Goal: Task Accomplishment & Management: Use online tool/utility

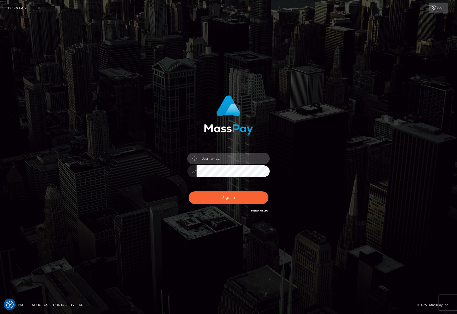
type input "jacka"
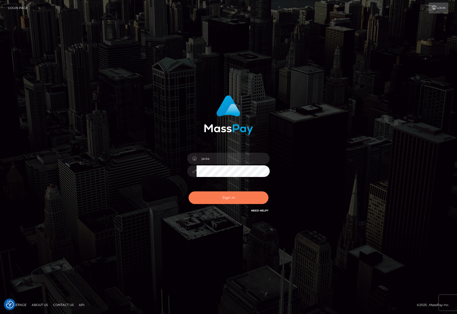
click at [225, 199] on button "Sign in" at bounding box center [229, 197] width 80 height 13
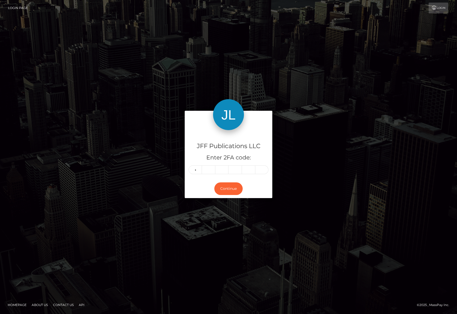
type input "8"
type input "2"
type input "4"
type input "0"
type input "1"
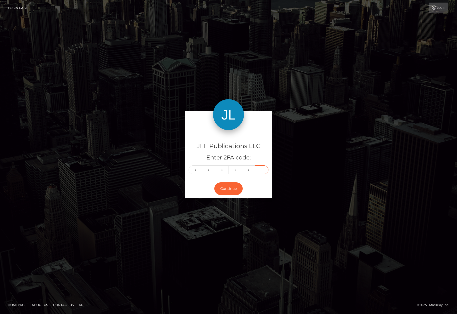
type input "7"
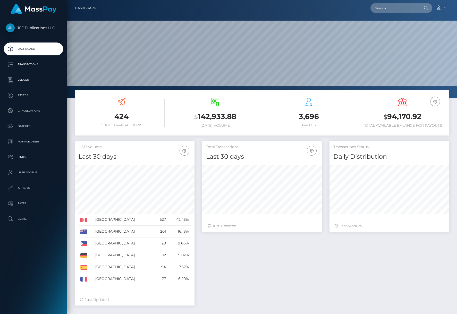
scroll to position [91, 120]
click at [385, 11] on input "text" at bounding box center [395, 8] width 48 height 10
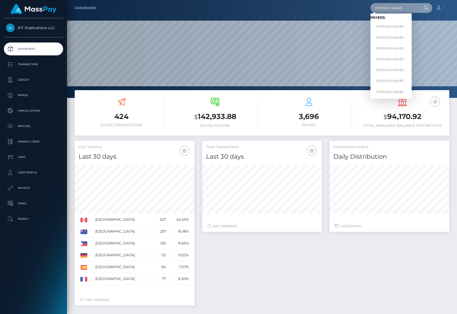
type input "Jeremy"
drag, startPoint x: 380, startPoint y: 16, endPoint x: 383, endPoint y: 59, distance: 42.3
click at [383, 59] on link "Jeremy McQueen" at bounding box center [391, 59] width 41 height 10
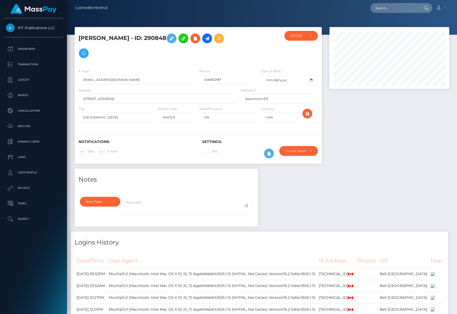
scroll to position [62, 120]
click at [208, 39] on icon at bounding box center [207, 38] width 6 height 6
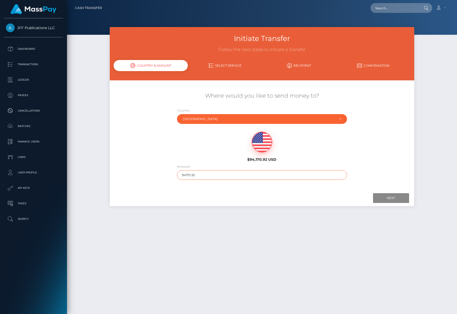
drag, startPoint x: 197, startPoint y: 172, endPoint x: 222, endPoint y: 170, distance: 25.0
click at [222, 170] on input "94170.92" at bounding box center [262, 175] width 170 height 10
type input "5175"
click at [381, 196] on input "Next" at bounding box center [391, 198] width 36 height 10
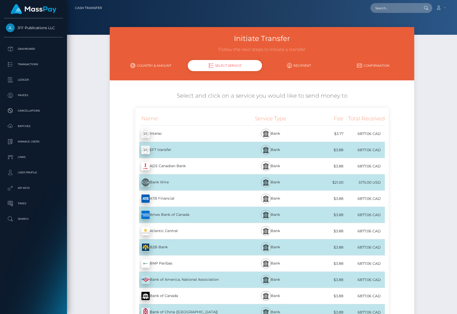
click at [161, 150] on div "EFT transfer - CAD" at bounding box center [187, 150] width 104 height 14
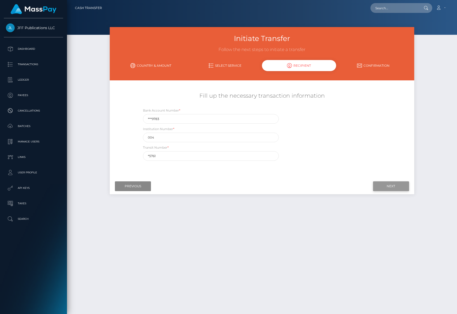
click at [397, 185] on input "Next" at bounding box center [391, 186] width 36 height 10
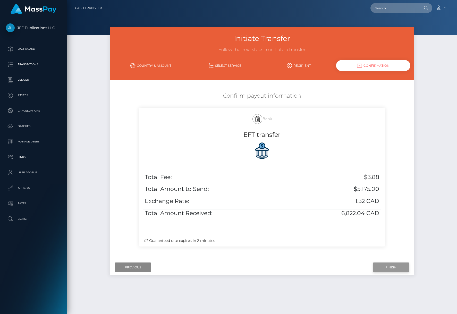
click at [388, 266] on input "Finish" at bounding box center [391, 268] width 36 height 10
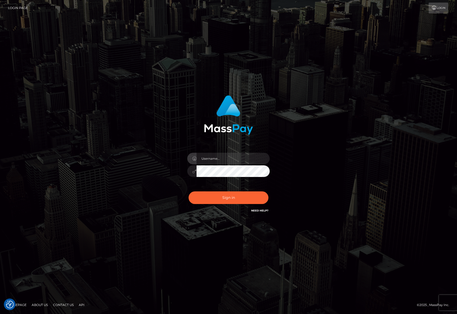
checkbox input "true"
